Goal: Task Accomplishment & Management: Complete application form

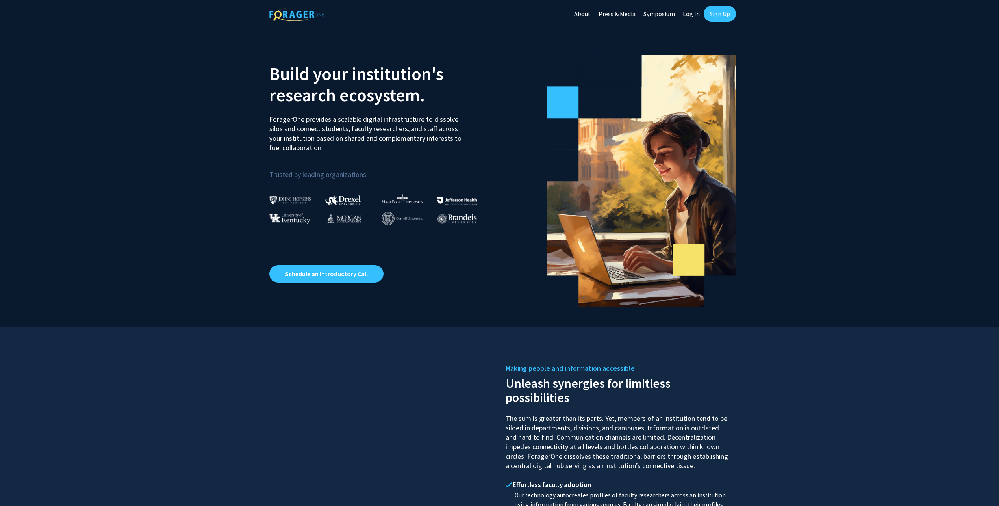
click at [689, 14] on link "Log In" at bounding box center [691, 14] width 25 height 28
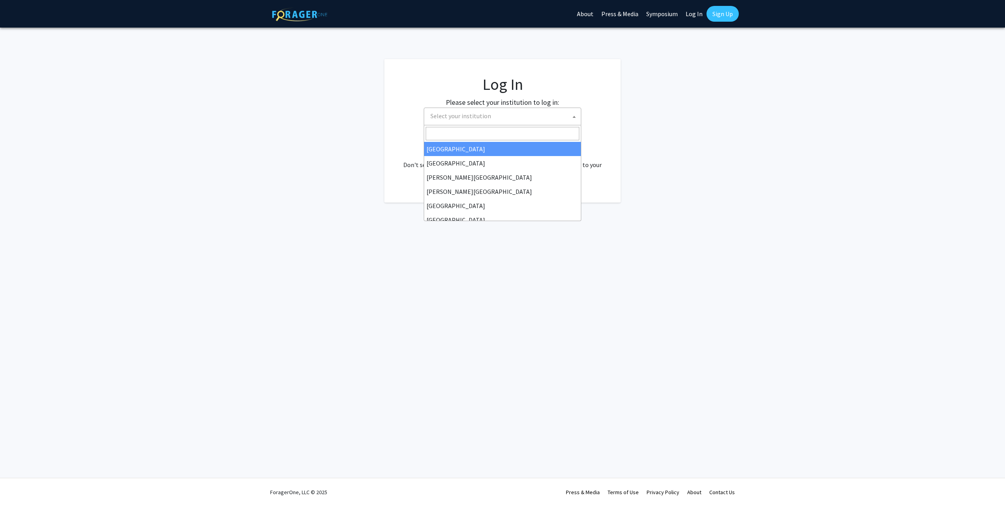
click at [489, 115] on span "Select your institution" at bounding box center [504, 116] width 154 height 16
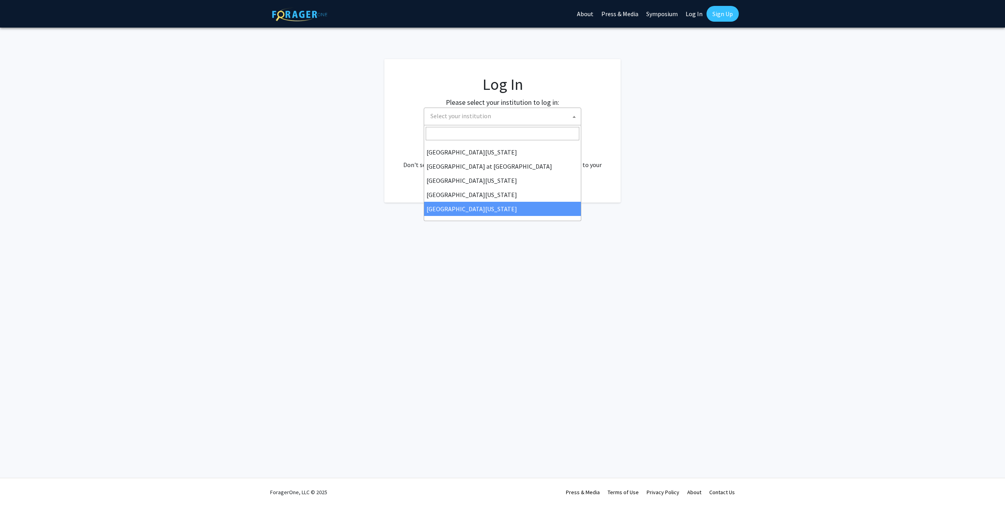
select select "33"
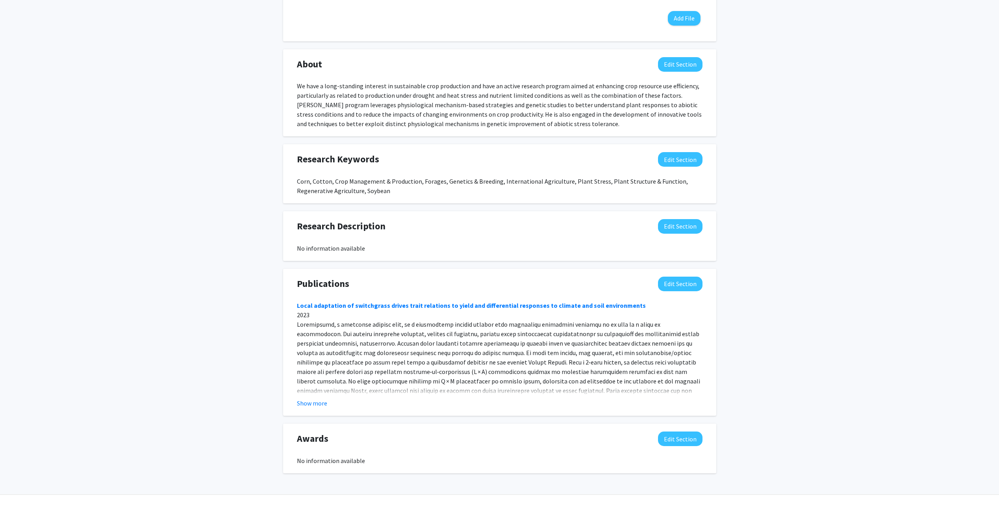
scroll to position [332, 0]
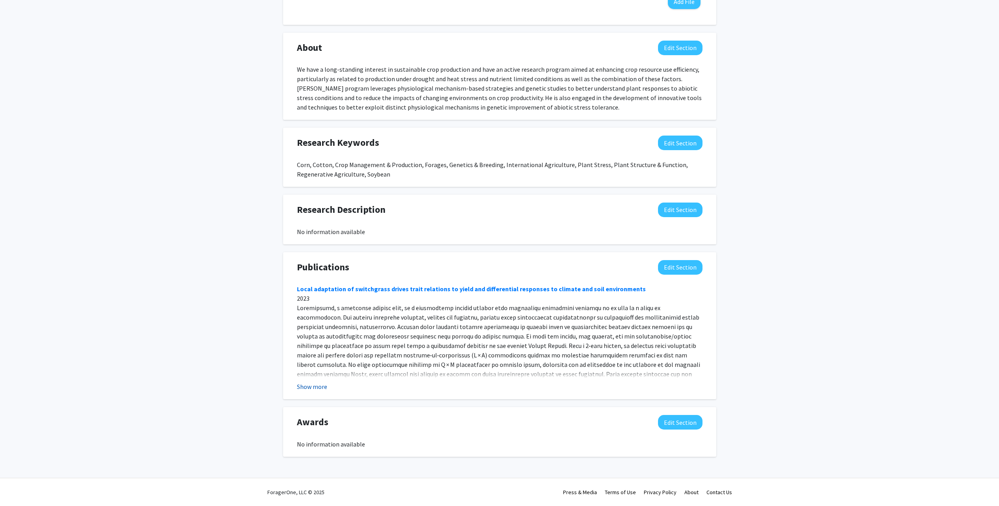
click at [310, 387] on button "Show more" at bounding box center [312, 386] width 30 height 9
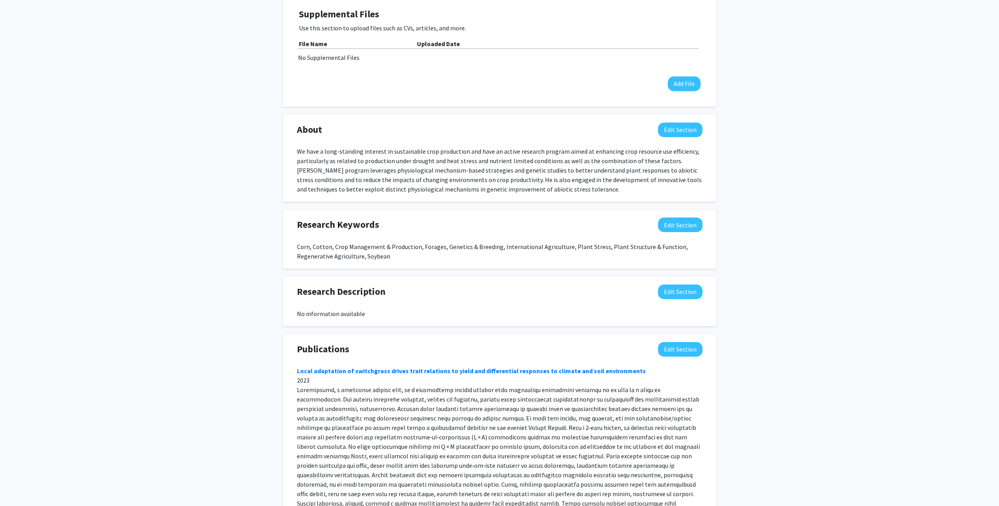
scroll to position [245, 0]
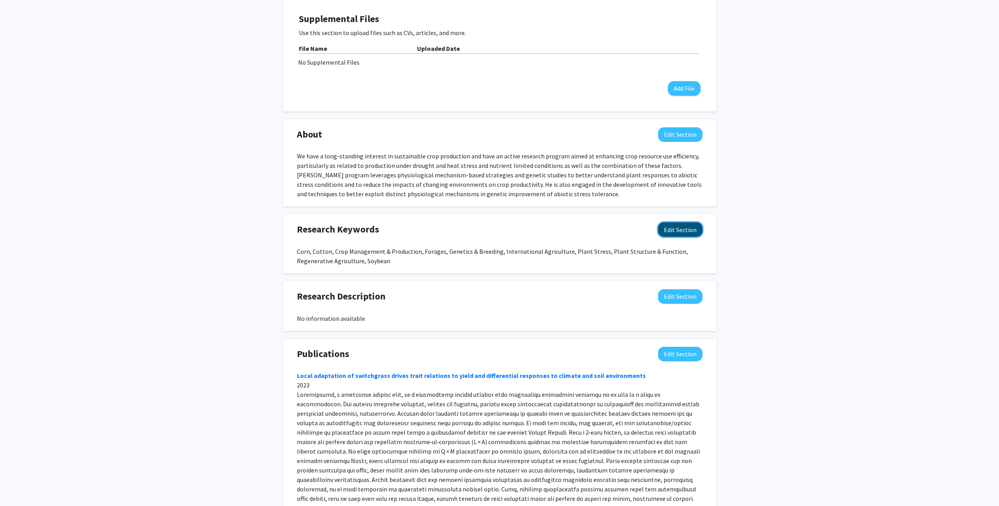
click at [683, 230] on button "Edit Section" at bounding box center [680, 229] width 44 height 15
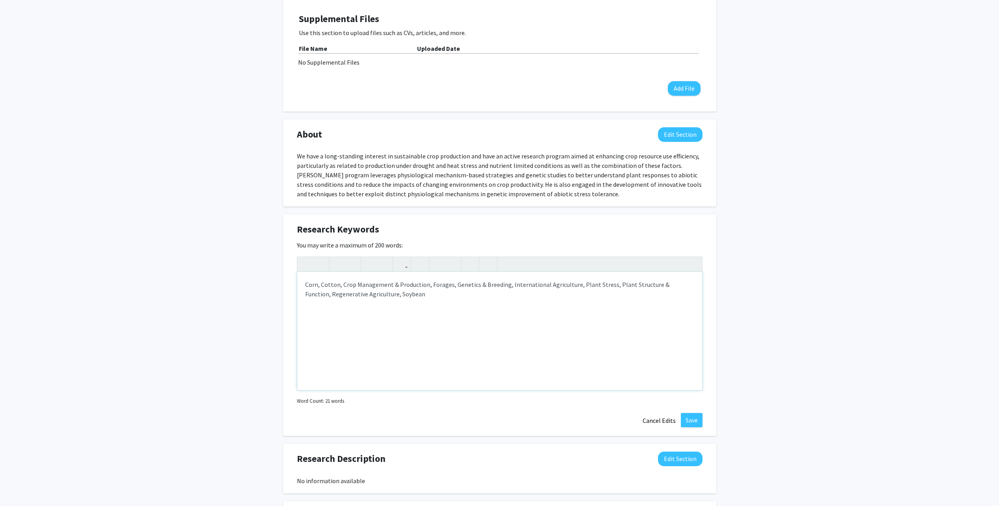
click at [305, 284] on div "Corn, Cotton, Crop Management & Production, Forages, Genetics & Breeding, Inter…" at bounding box center [499, 331] width 405 height 118
drag, startPoint x: 670, startPoint y: 285, endPoint x: 695, endPoint y: 285, distance: 24.4
click at [695, 285] on div "Crop Physiology, Abiotic Stress Tolerance, Plant Stress, Phenotyping, Soybean, …" at bounding box center [499, 331] width 405 height 118
drag, startPoint x: 329, startPoint y: 292, endPoint x: 358, endPoint y: 295, distance: 29.3
click at [358, 295] on div "Crop Physiology, Abiotic Stress Tolerance, Plant Stress, Phenotyping, Soybean, …" at bounding box center [499, 331] width 405 height 118
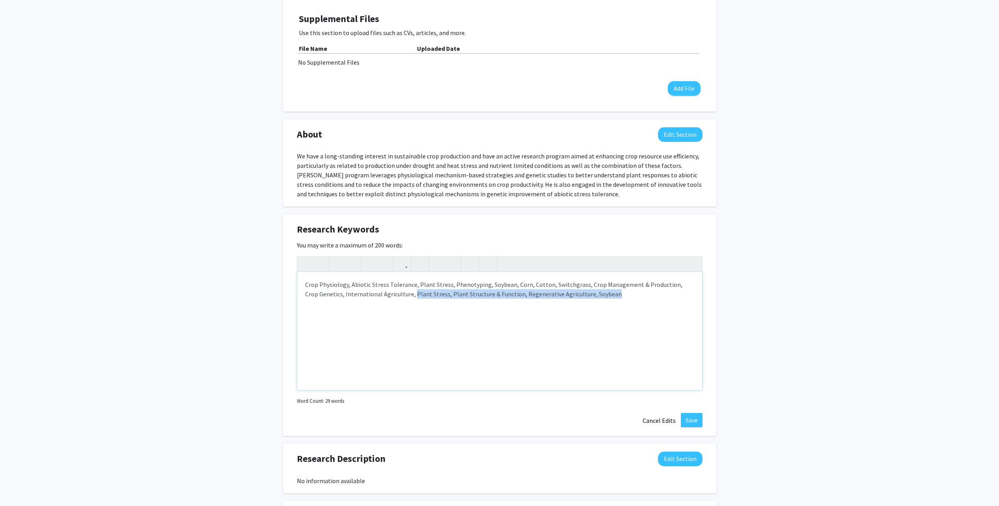
drag, startPoint x: 398, startPoint y: 293, endPoint x: 596, endPoint y: 296, distance: 197.7
click at [596, 296] on div "Crop Physiology, Abiotic Stress Tolerance, Plant Stress, Phenotyping, Soybean, …" at bounding box center [499, 331] width 405 height 118
type textarea "Crop Physiology, Abiotic Stress Tolerance, Plant Stress, Phenotyping, Soybean, …"
drag, startPoint x: 695, startPoint y: 422, endPoint x: 690, endPoint y: 419, distance: 5.8
click at [695, 421] on button "Save" at bounding box center [692, 420] width 22 height 14
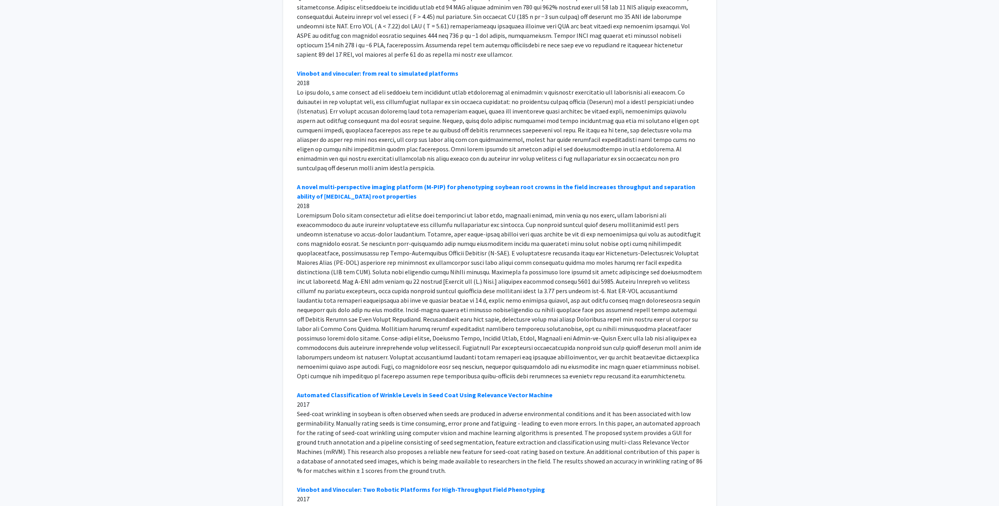
scroll to position [2883, 0]
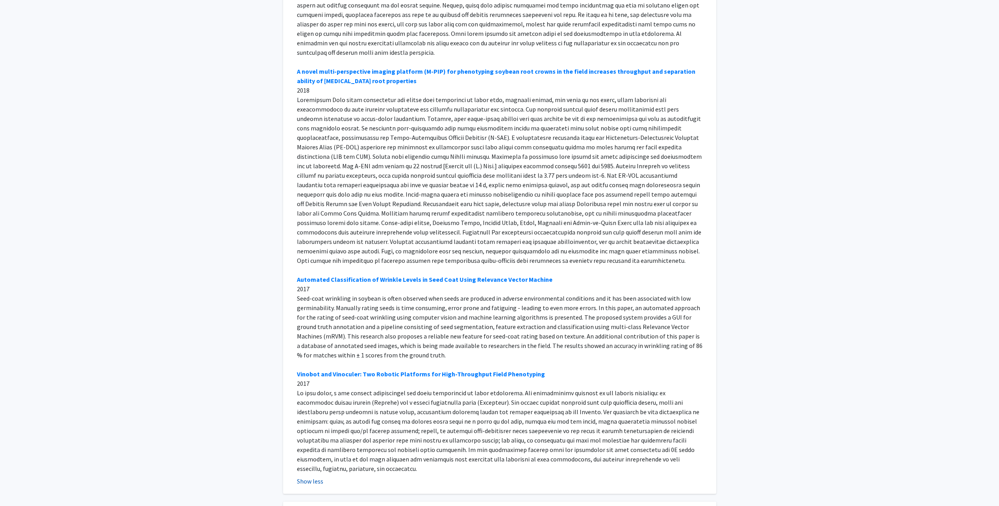
click at [313, 476] on button "Show less" at bounding box center [310, 480] width 26 height 9
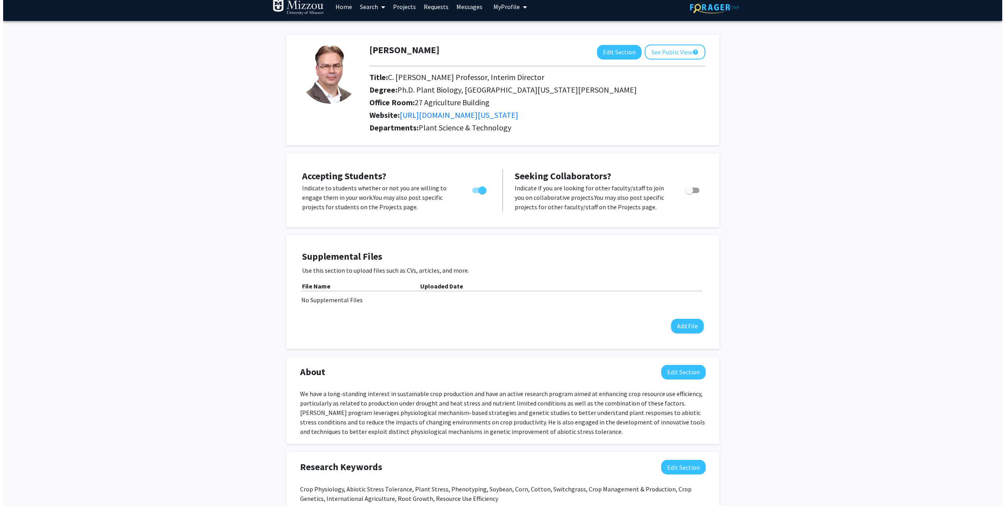
scroll to position [0, 0]
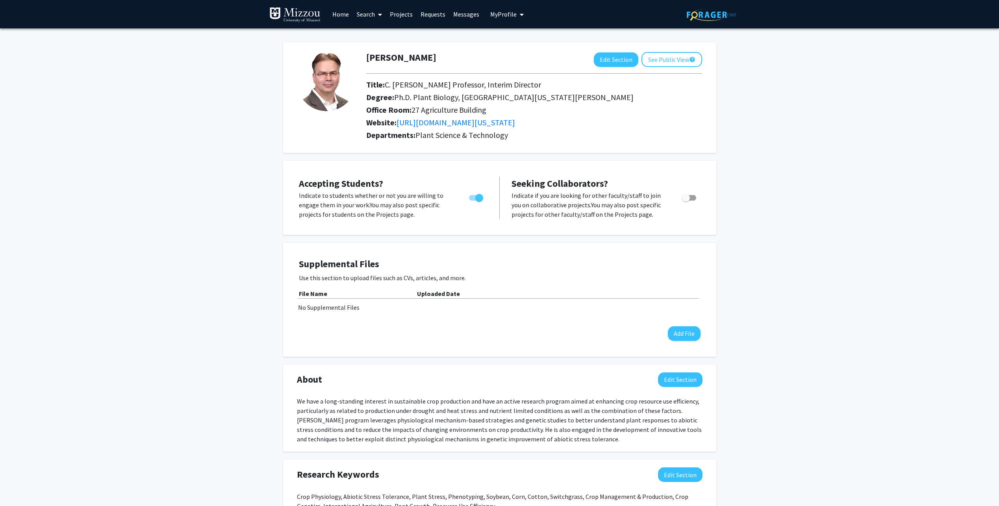
click at [501, 14] on span "My Profile" at bounding box center [503, 14] width 26 height 8
click at [509, 61] on link "Account Settings" at bounding box center [531, 60] width 71 height 9
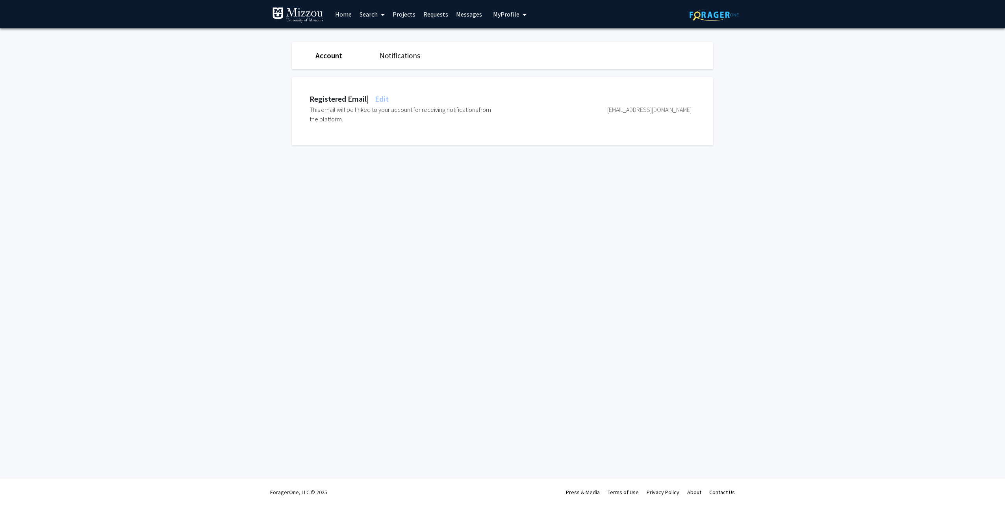
click at [319, 57] on link "Account" at bounding box center [328, 55] width 27 height 9
click at [514, 14] on span "My Profile" at bounding box center [506, 14] width 26 height 8
click at [523, 46] on span "View Profile" at bounding box center [542, 45] width 48 height 9
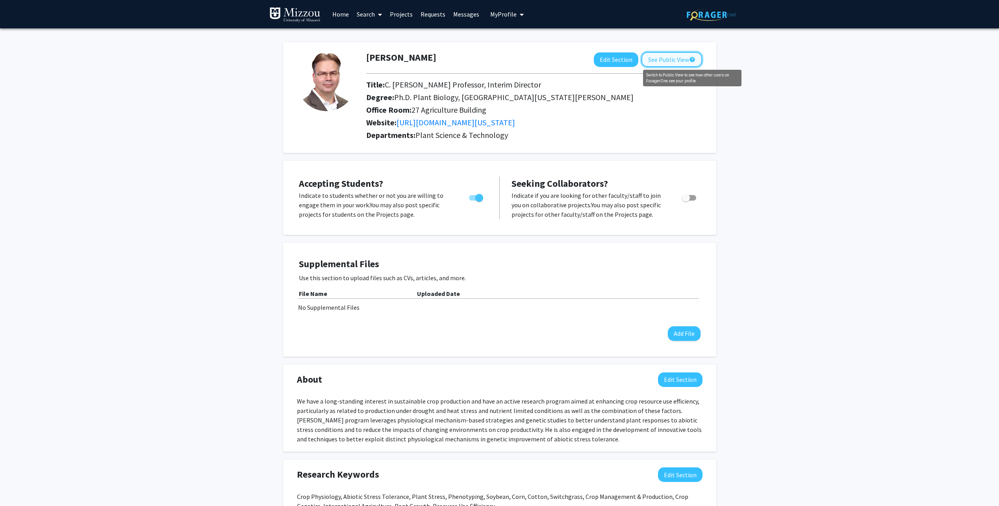
click at [693, 59] on mat-icon "help" at bounding box center [692, 59] width 6 height 9
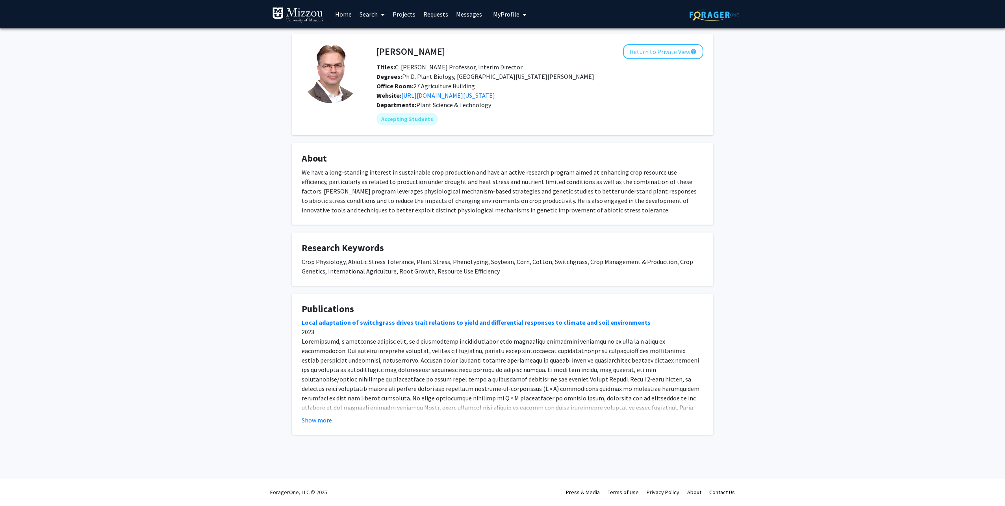
click at [406, 15] on link "Projects" at bounding box center [404, 14] width 31 height 28
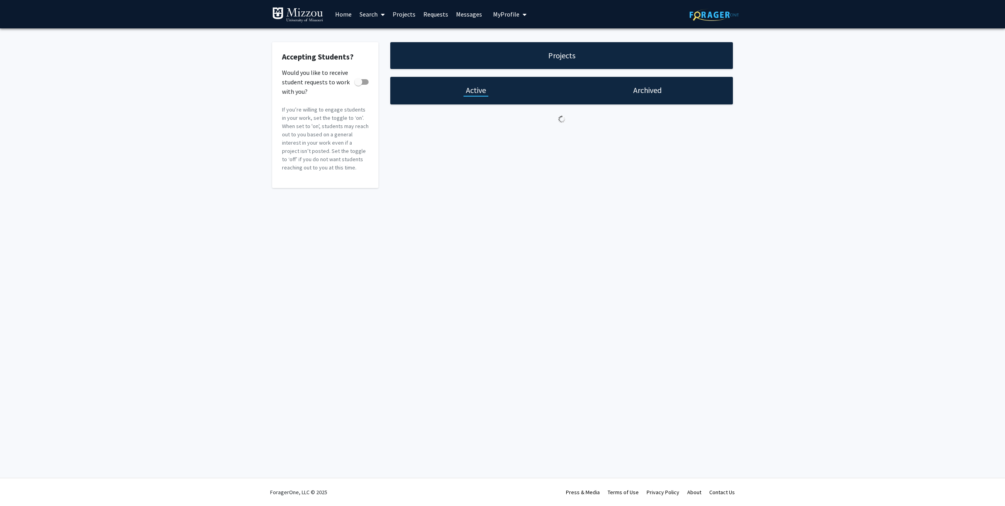
checkbox input "true"
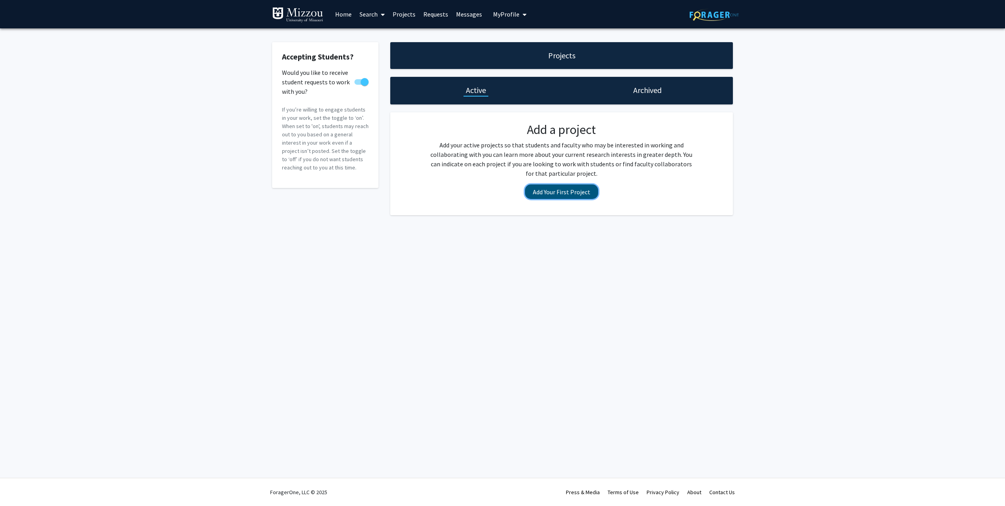
click at [567, 196] on button "Add Your First Project" at bounding box center [561, 191] width 73 height 15
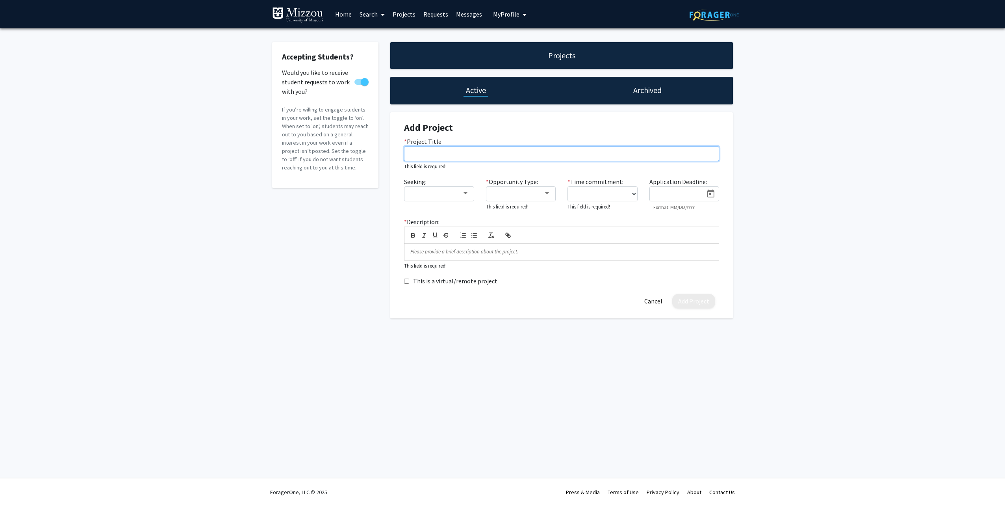
click at [425, 150] on input "* Project Title" at bounding box center [561, 153] width 315 height 15
paste input "Following the path of water – testing novel opportunities for soybean improveme…"
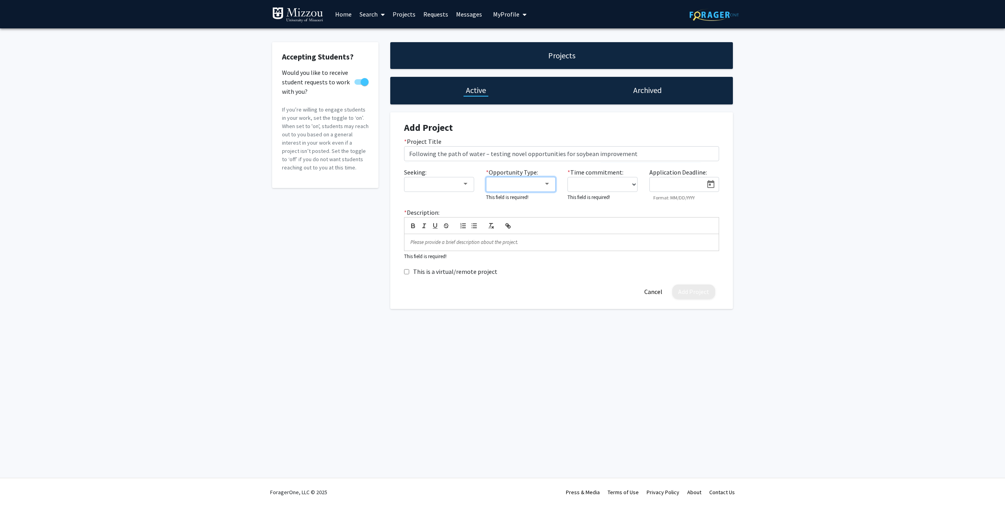
click at [548, 182] on div at bounding box center [546, 184] width 7 height 6
click at [652, 291] on div at bounding box center [502, 253] width 1005 height 506
drag, startPoint x: 642, startPoint y: 153, endPoint x: 647, endPoint y: 153, distance: 5.1
click at [642, 153] on input "Following the path of water – testing novel opportunities for soybean improveme…" at bounding box center [561, 153] width 315 height 15
drag, startPoint x: 648, startPoint y: 153, endPoint x: 391, endPoint y: 157, distance: 257.1
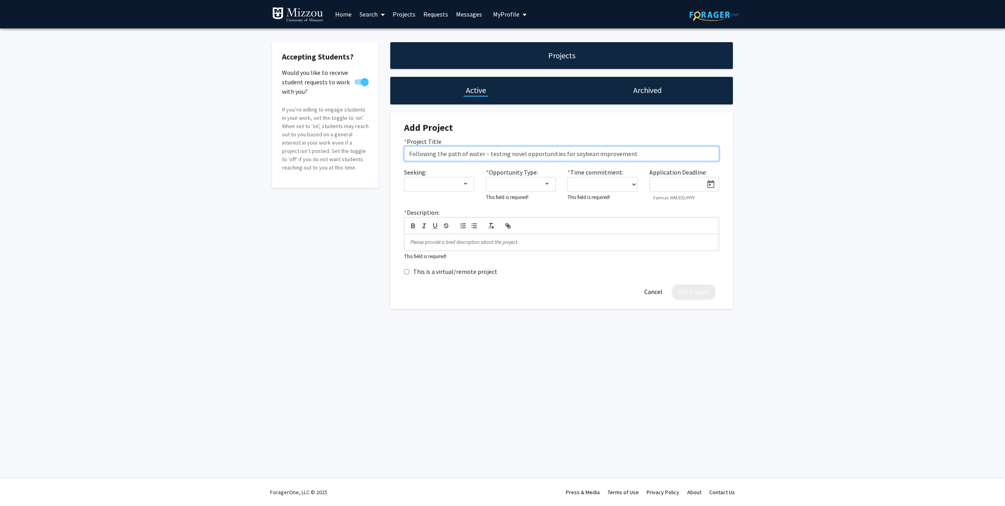
click at [391, 157] on div "Add Project * Project Title Following the path of water – testing novel opportu…" at bounding box center [561, 210] width 343 height 196
paste input "Identification of genomic regions underpinning soybean phosphorus uptake and us…"
type input "Identification of genomic regions underpinning soybean phosphorus uptake and us…"
click at [545, 186] on div at bounding box center [546, 184] width 7 height 6
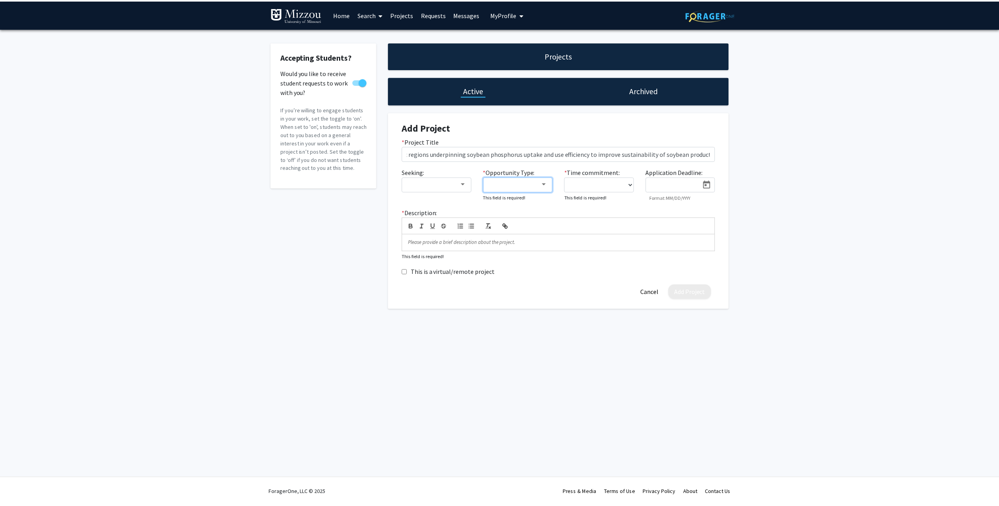
scroll to position [0, 0]
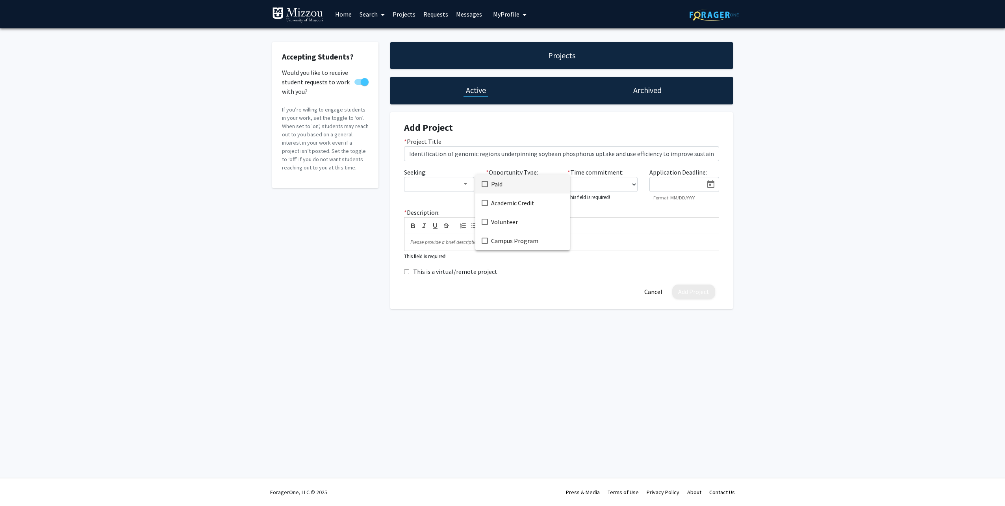
click at [495, 183] on span "Paid" at bounding box center [527, 183] width 72 height 19
click at [635, 185] on div at bounding box center [502, 253] width 1005 height 506
click at [634, 183] on select "0 - 5 hours/week 5 - 10 hours/week 10 - 15 hours/week 15 - 20 hours/week 20 - 3…" at bounding box center [602, 184] width 70 height 15
select select "10 - 15"
click at [567, 177] on select "0 - 5 hours/week 5 - 10 hours/week 10 - 15 hours/week 15 - 20 hours/week 20 - 3…" at bounding box center [602, 184] width 70 height 15
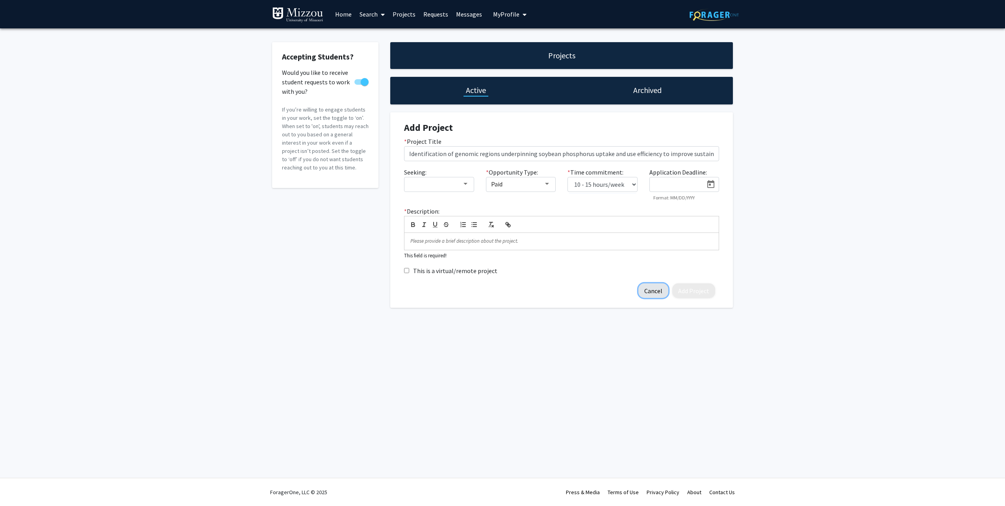
click at [655, 292] on button "Cancel" at bounding box center [653, 290] width 30 height 15
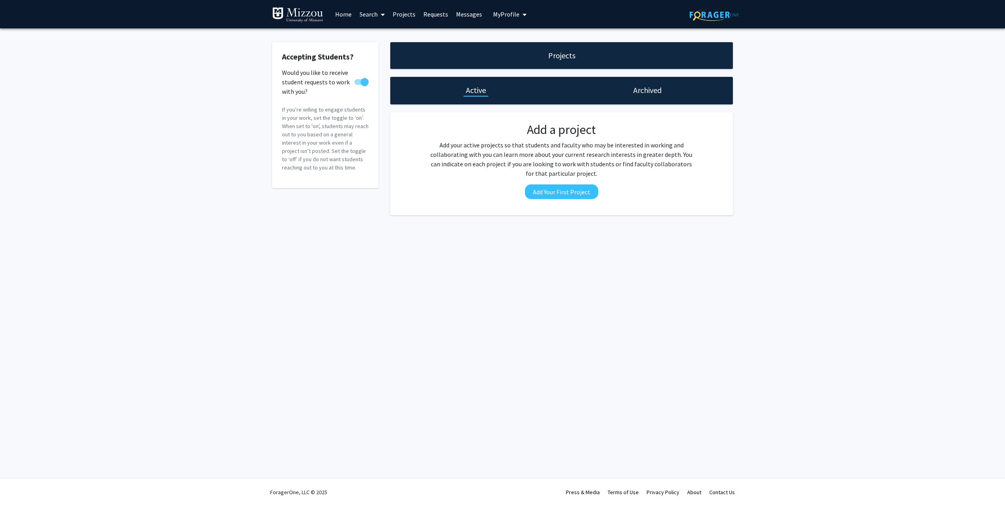
click at [476, 91] on h1 "Active" at bounding box center [476, 90] width 20 height 11
click at [561, 195] on button "Add Your First Project" at bounding box center [561, 191] width 73 height 15
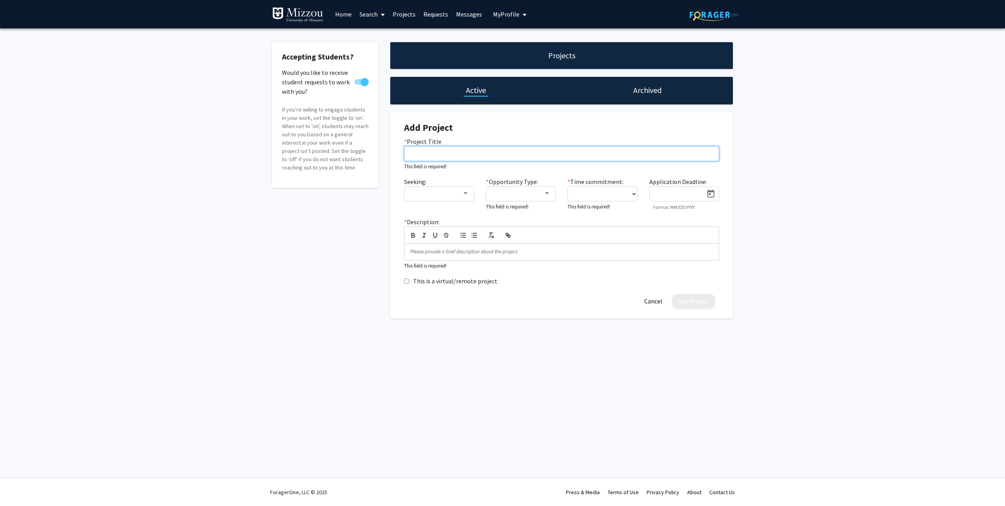
click at [418, 152] on input "* Project Title" at bounding box center [561, 153] width 315 height 15
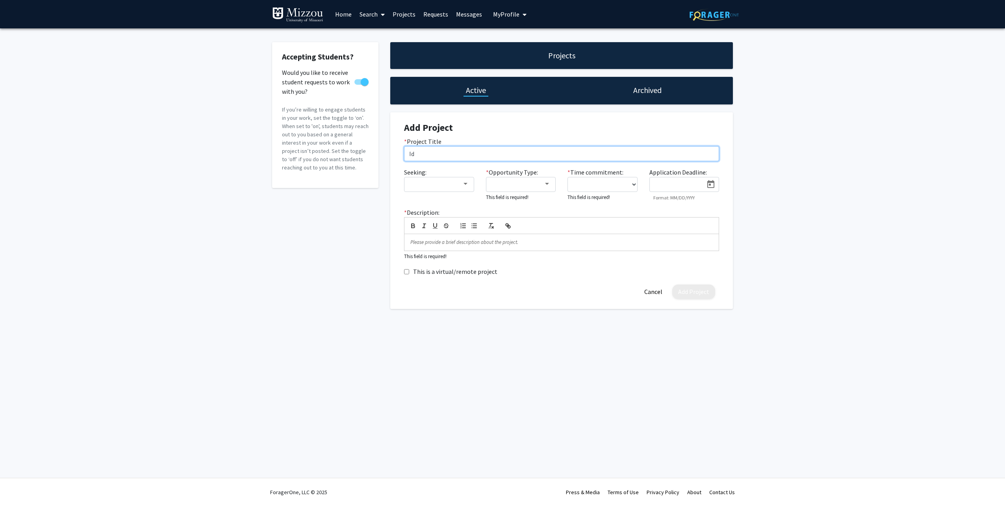
type input "I"
type input "Enhancing soybean water use efficiency"
click at [548, 185] on div at bounding box center [546, 184] width 7 height 6
click at [493, 185] on span "Paid" at bounding box center [527, 183] width 72 height 19
click at [634, 183] on div at bounding box center [502, 253] width 1005 height 506
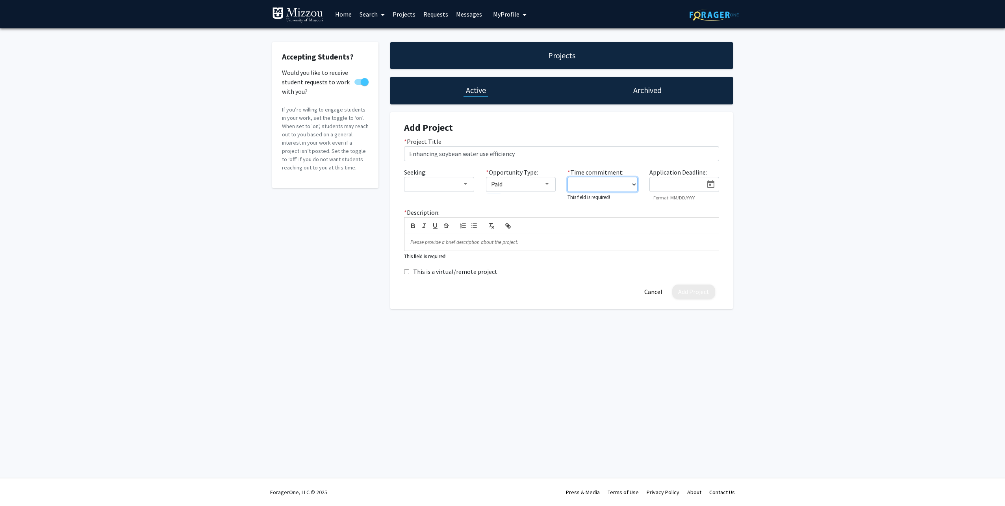
click at [634, 183] on select "0 - 5 hours/week 5 - 10 hours/week 10 - 15 hours/week 15 - 20 hours/week 20 - 3…" at bounding box center [602, 184] width 70 height 15
select select "10 - 15"
click at [567, 177] on select "0 - 5 hours/week 5 - 10 hours/week 10 - 15 hours/week 15 - 20 hours/week 20 - 3…" at bounding box center [602, 184] width 70 height 15
click at [453, 242] on p at bounding box center [561, 240] width 302 height 7
click at [634, 241] on p "We explore leaf anatomical characteristics that may be associated with differen…" at bounding box center [561, 240] width 302 height 7
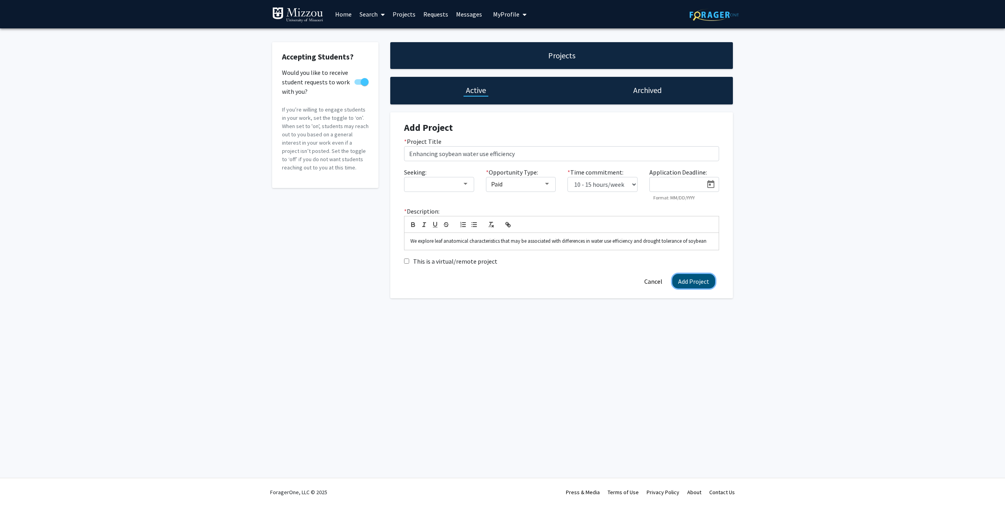
click at [692, 281] on button "Add Project" at bounding box center [693, 281] width 43 height 15
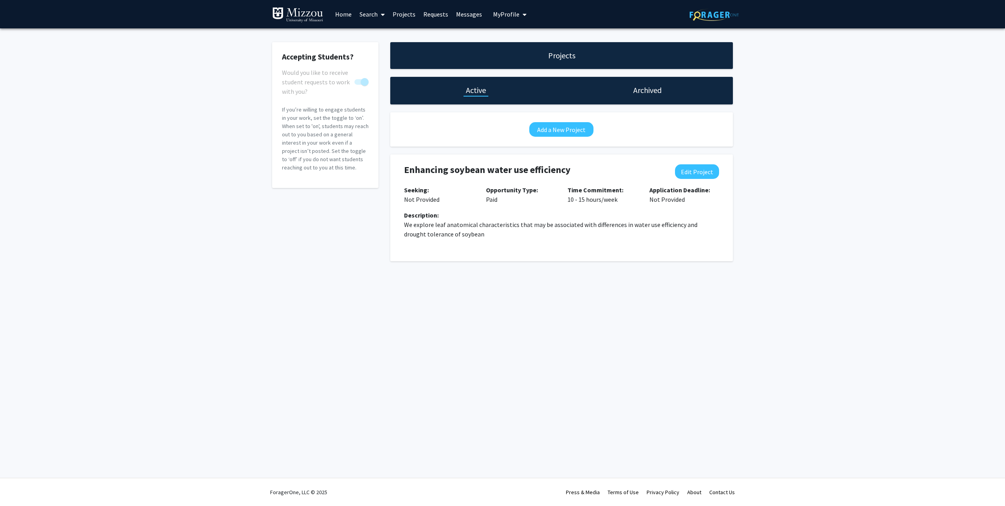
click at [505, 12] on span "My Profile" at bounding box center [506, 14] width 26 height 8
click at [530, 43] on span "View Profile" at bounding box center [542, 45] width 48 height 9
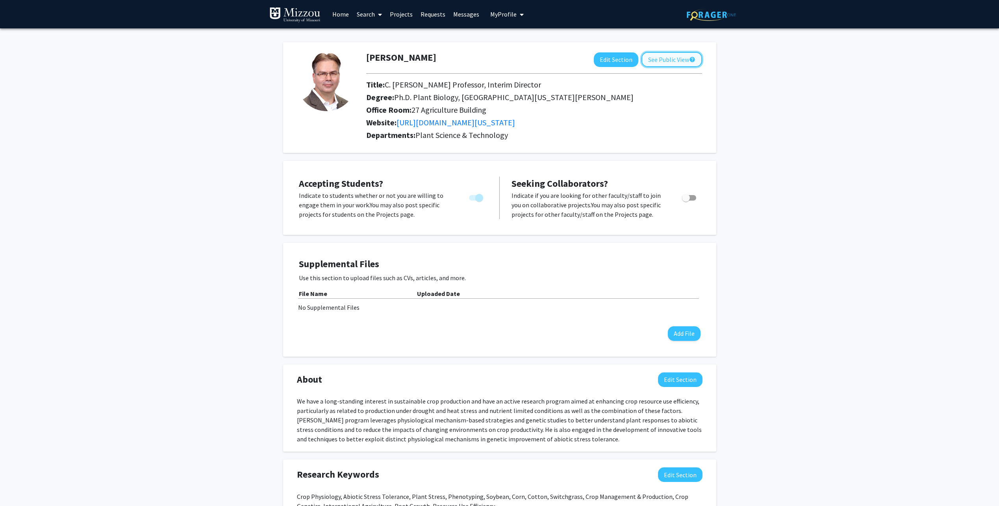
click at [667, 64] on button "See Public View help" at bounding box center [671, 59] width 61 height 15
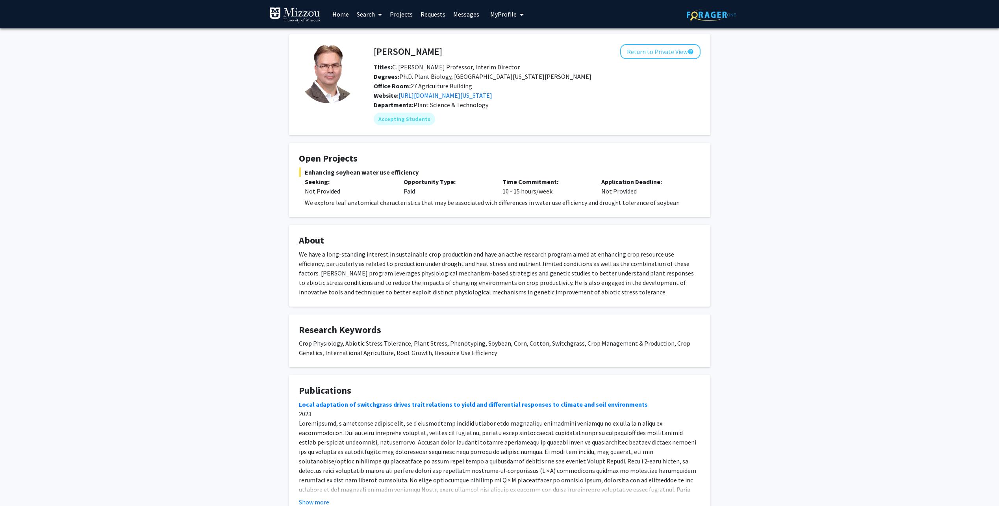
click at [500, 14] on span "My Profile" at bounding box center [503, 14] width 26 height 8
click at [504, 75] on link "Log Out" at bounding box center [531, 72] width 71 height 9
